Goal: Transaction & Acquisition: Purchase product/service

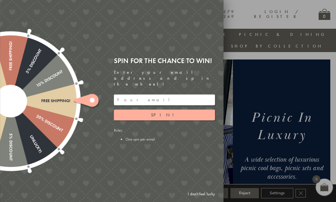
scroll to position [7, 0]
click at [167, 112] on button "Spin!" at bounding box center [164, 115] width 101 height 11
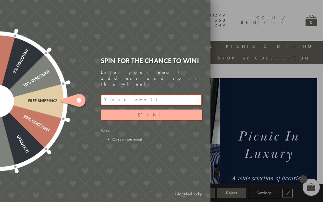
scroll to position [0, 0]
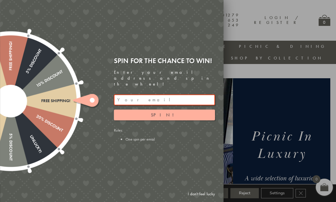
click at [205, 199] on link "I don't feel lucky" at bounding box center [201, 194] width 33 height 11
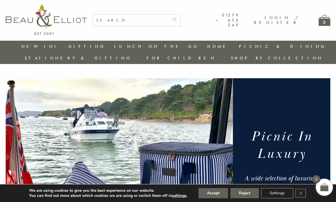
click at [201, 192] on button "Accept" at bounding box center [213, 193] width 30 height 10
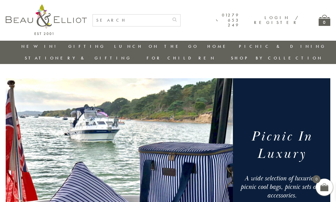
click at [120, 62] on link "Insulated Lunch Bags" at bounding box center [145, 63] width 51 height 10
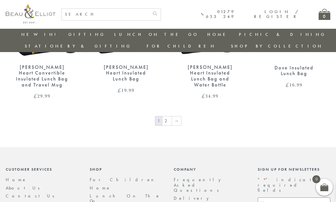
scroll to position [906, 0]
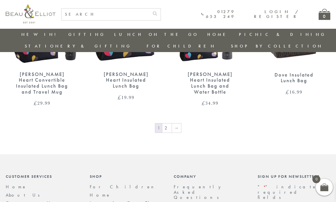
click at [166, 124] on link "2" at bounding box center [166, 128] width 9 height 9
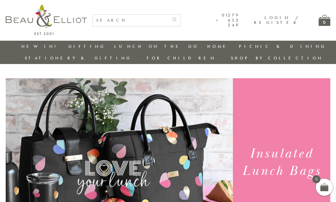
click at [245, 60] on link "Picnic Cool Bags & Family Picnic Sets" at bounding box center [270, 68] width 51 height 20
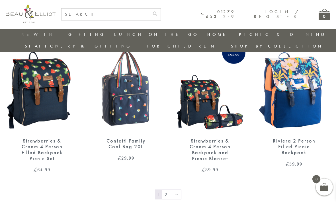
scroll to position [847, 0]
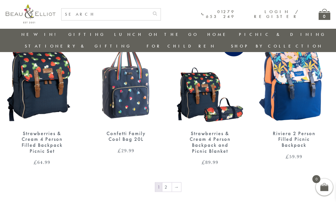
click at [169, 183] on link "2" at bounding box center [166, 187] width 9 height 9
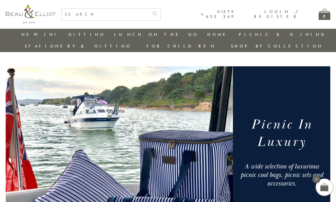
scroll to position [866, 0]
